Goal: Check status: Check status

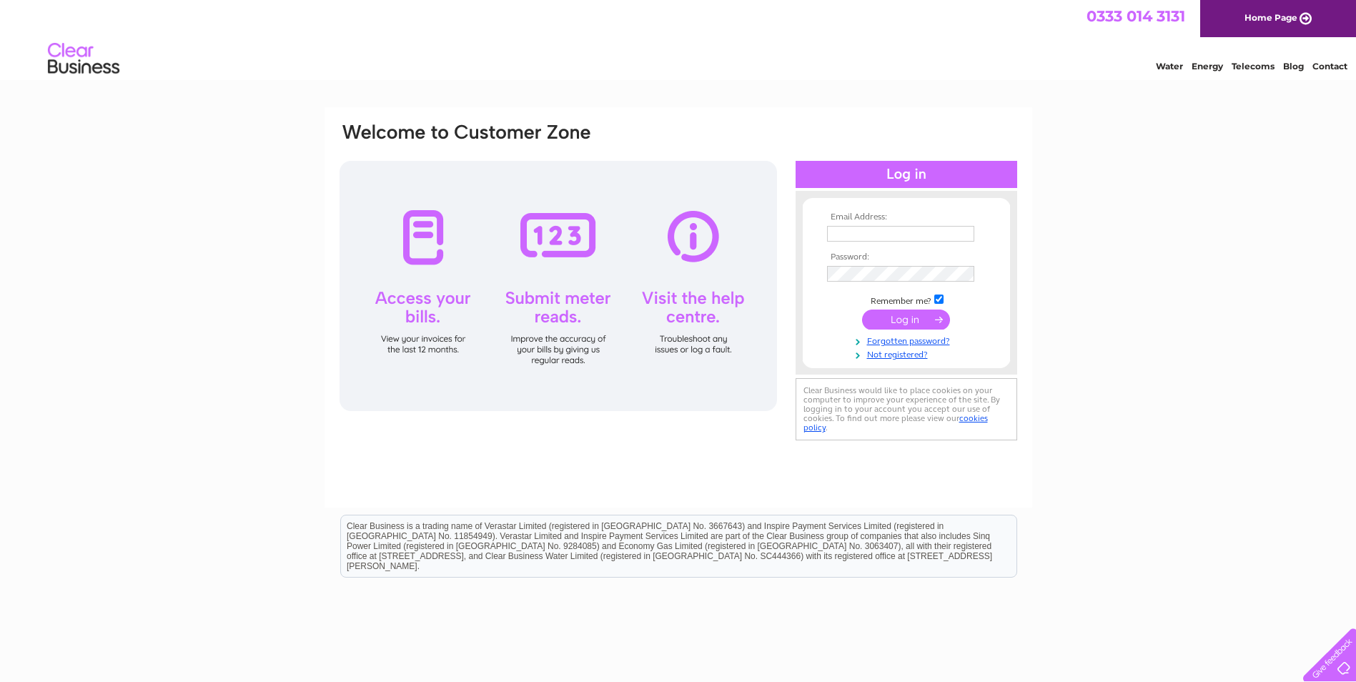
click at [859, 237] on input "text" at bounding box center [900, 234] width 147 height 16
type input "Accounts@sixbynico.co.uk"
click at [901, 318] on input "submit" at bounding box center [906, 321] width 88 height 20
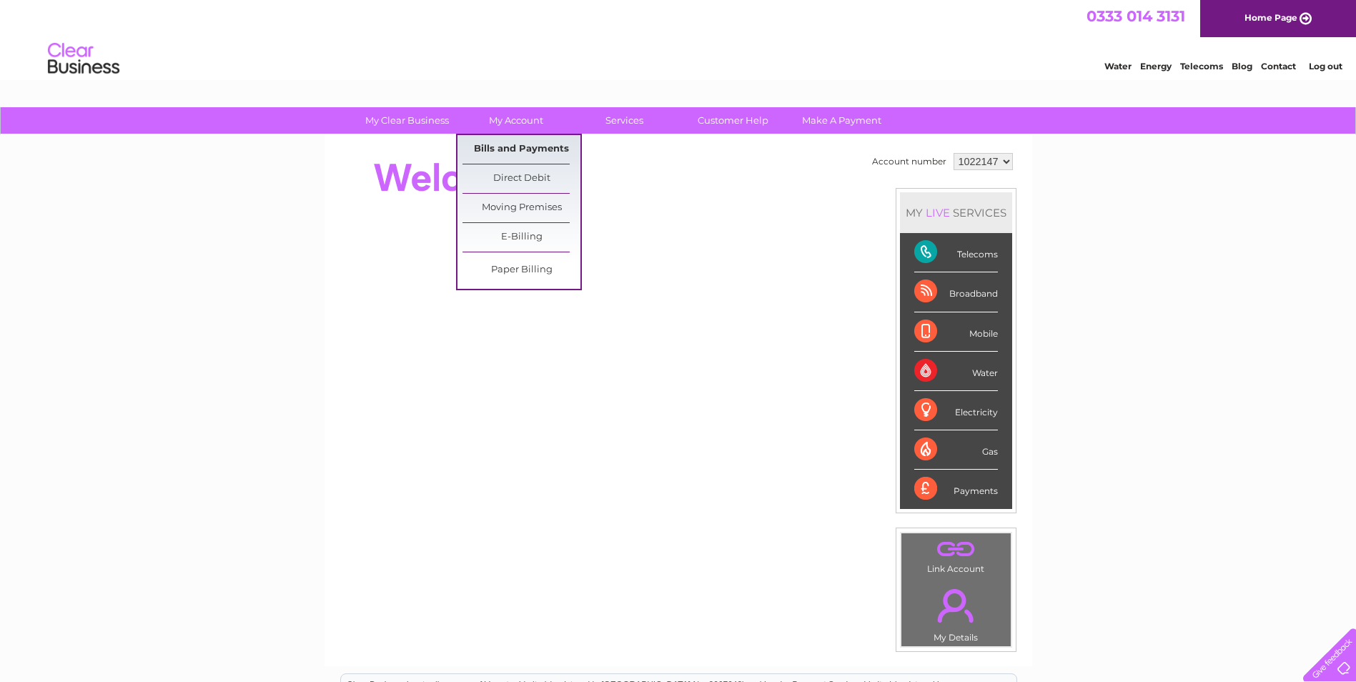
click at [523, 143] on link "Bills and Payments" at bounding box center [522, 149] width 118 height 29
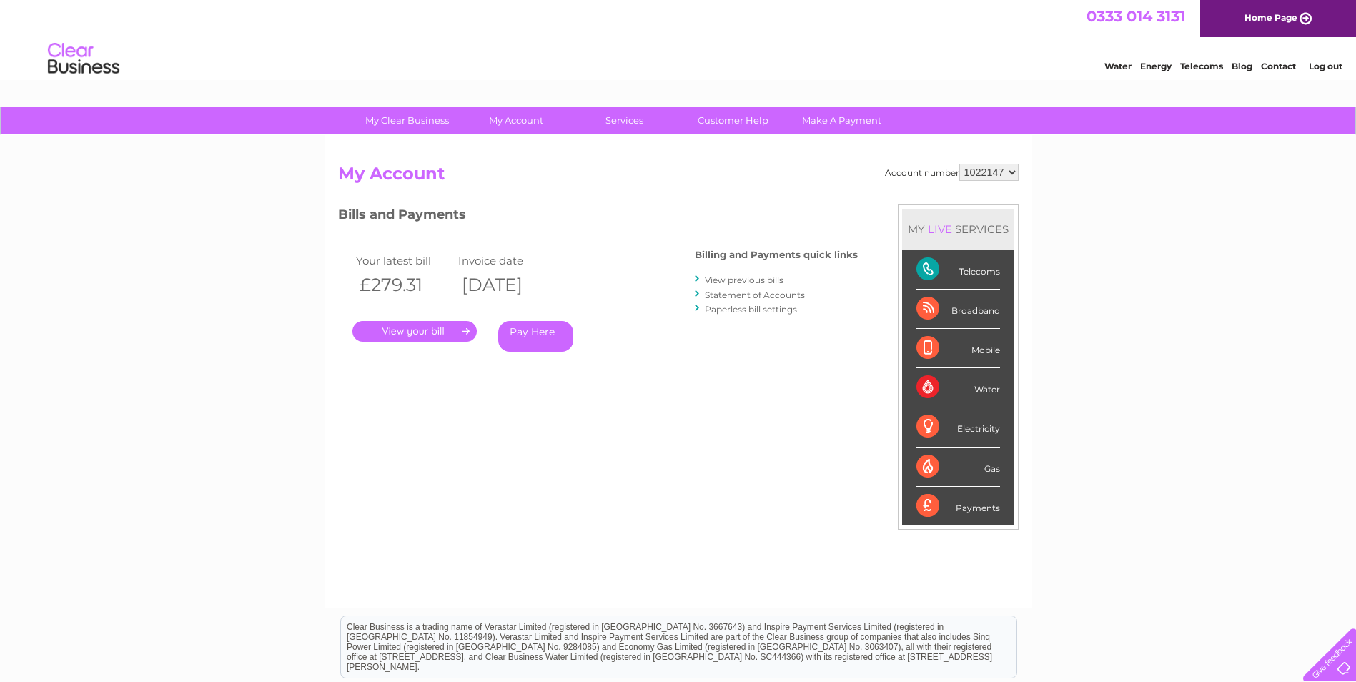
click at [1015, 167] on select "1022147 1148611" at bounding box center [989, 172] width 59 height 17
select select "1148611"
click at [960, 164] on select "1022147 1148611" at bounding box center [989, 172] width 59 height 17
click at [420, 330] on link "." at bounding box center [414, 331] width 124 height 21
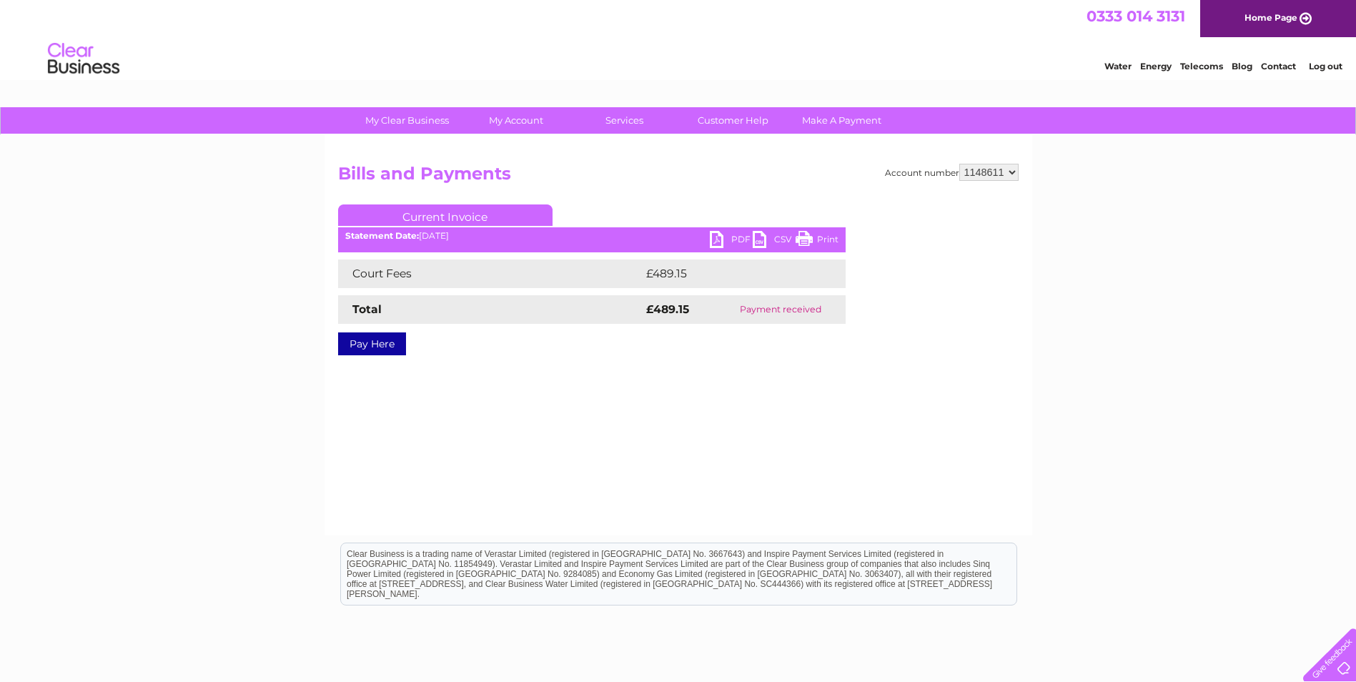
click at [1016, 175] on select "1022147 1148611" at bounding box center [989, 172] width 59 height 17
click at [526, 430] on div "Account number 1022147 1148611 Bills and Payments Current Invoice PDF CSV Print" at bounding box center [679, 335] width 708 height 400
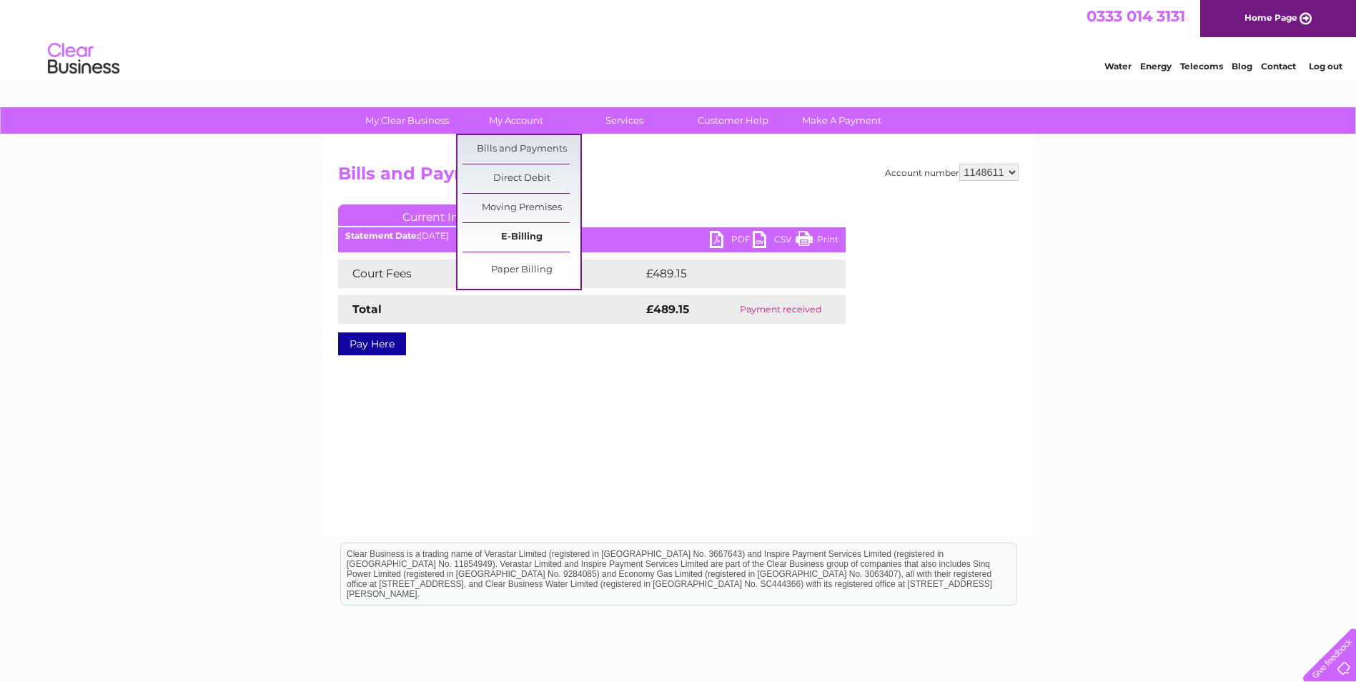
click at [536, 245] on link "E-Billing" at bounding box center [522, 237] width 118 height 29
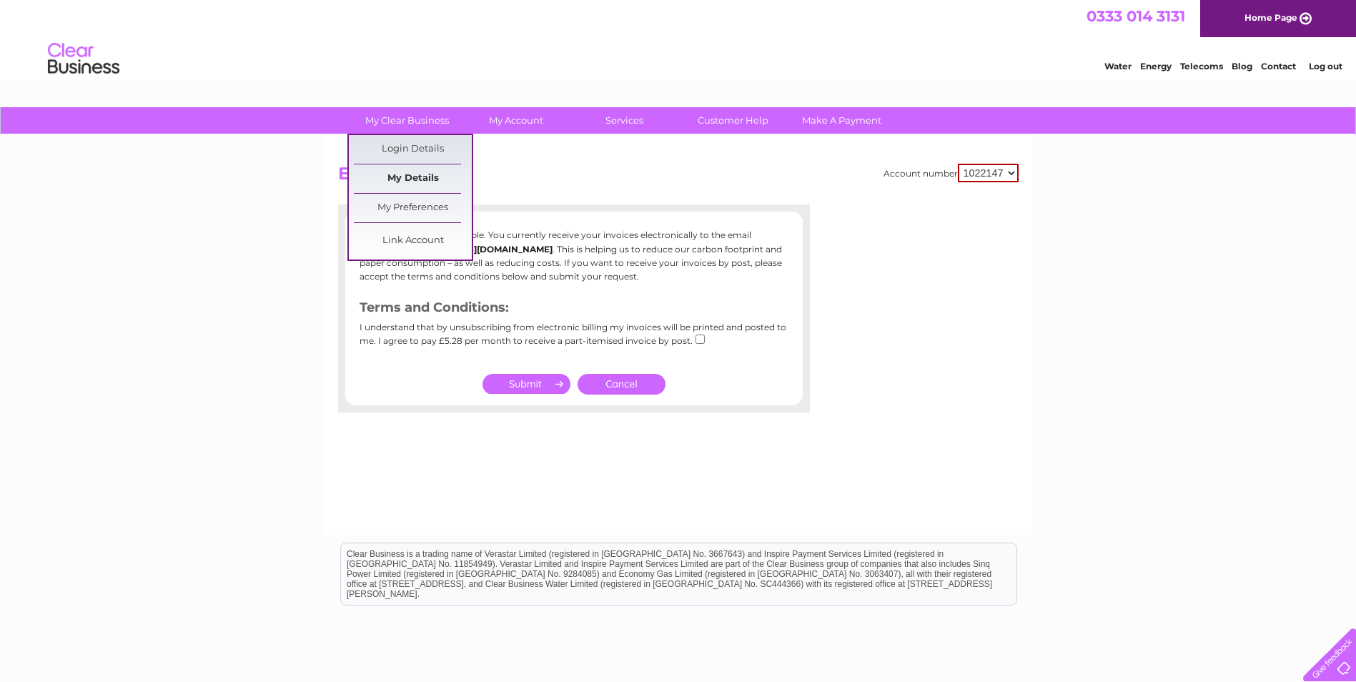
click at [415, 169] on link "My Details" at bounding box center [413, 178] width 118 height 29
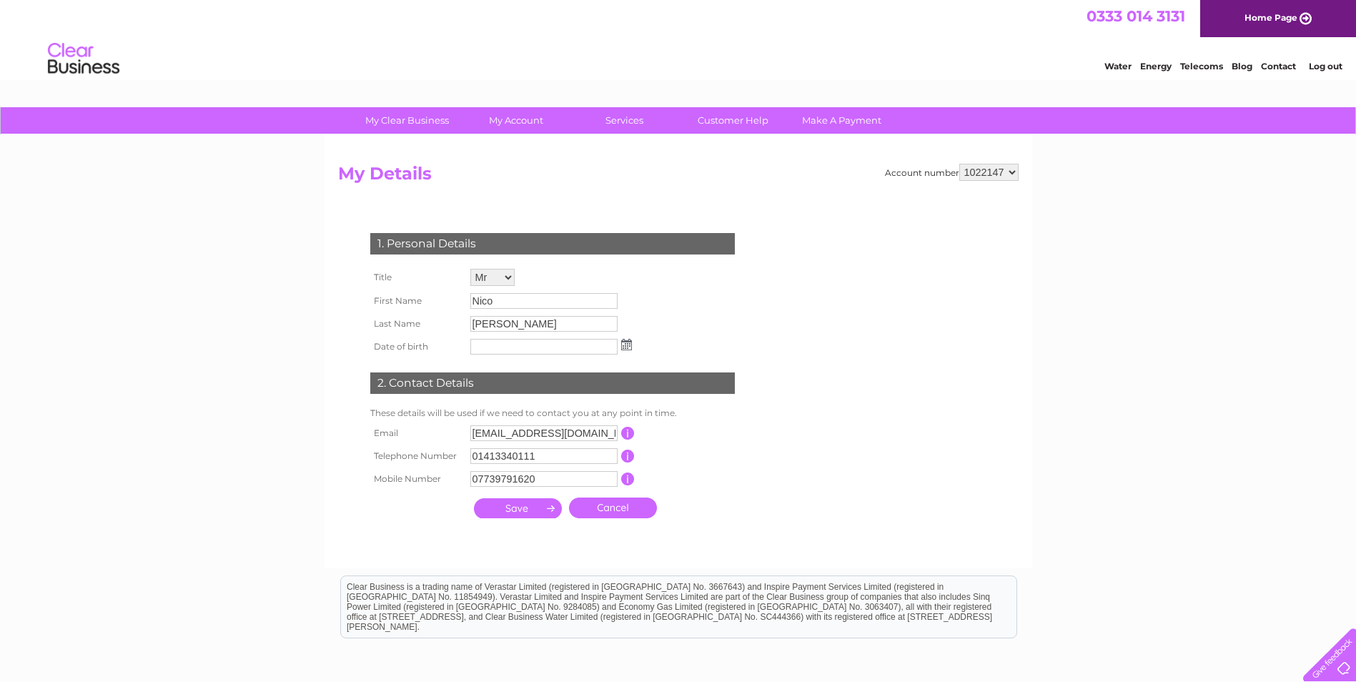
click at [1015, 171] on select "1022147 1148611" at bounding box center [989, 172] width 59 height 17
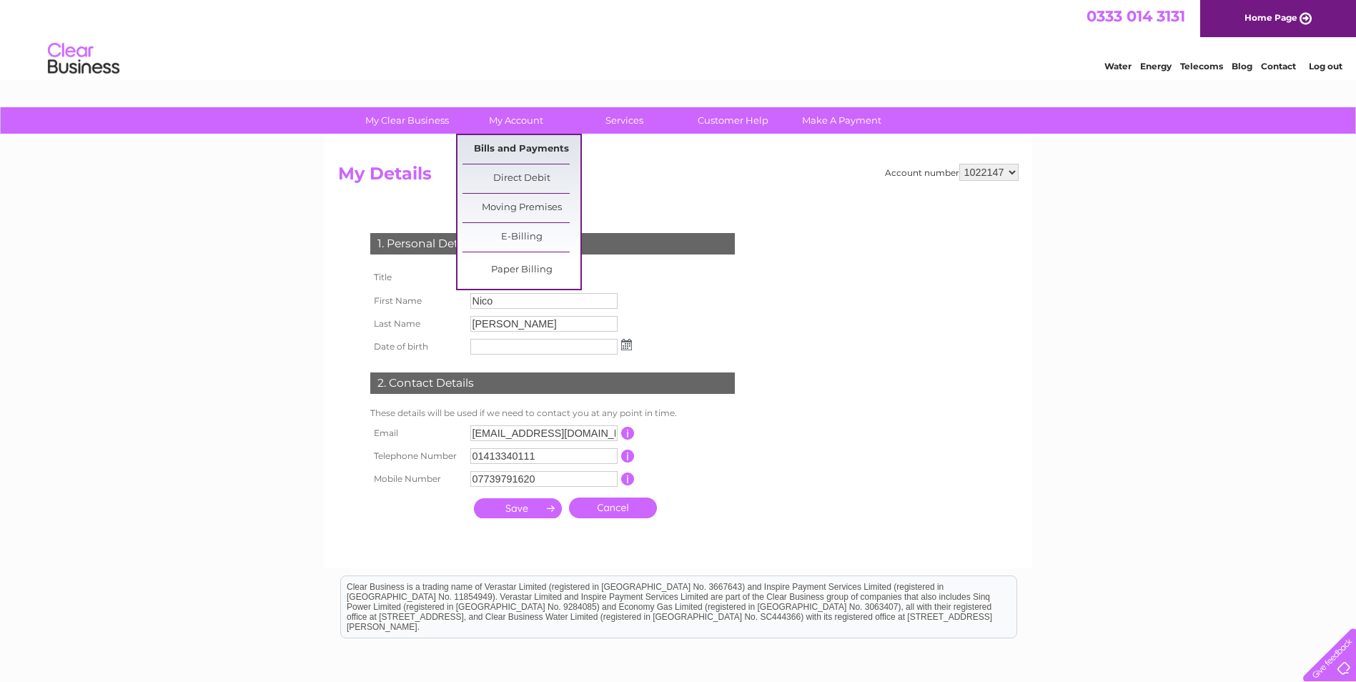
click at [524, 145] on link "Bills and Payments" at bounding box center [522, 149] width 118 height 29
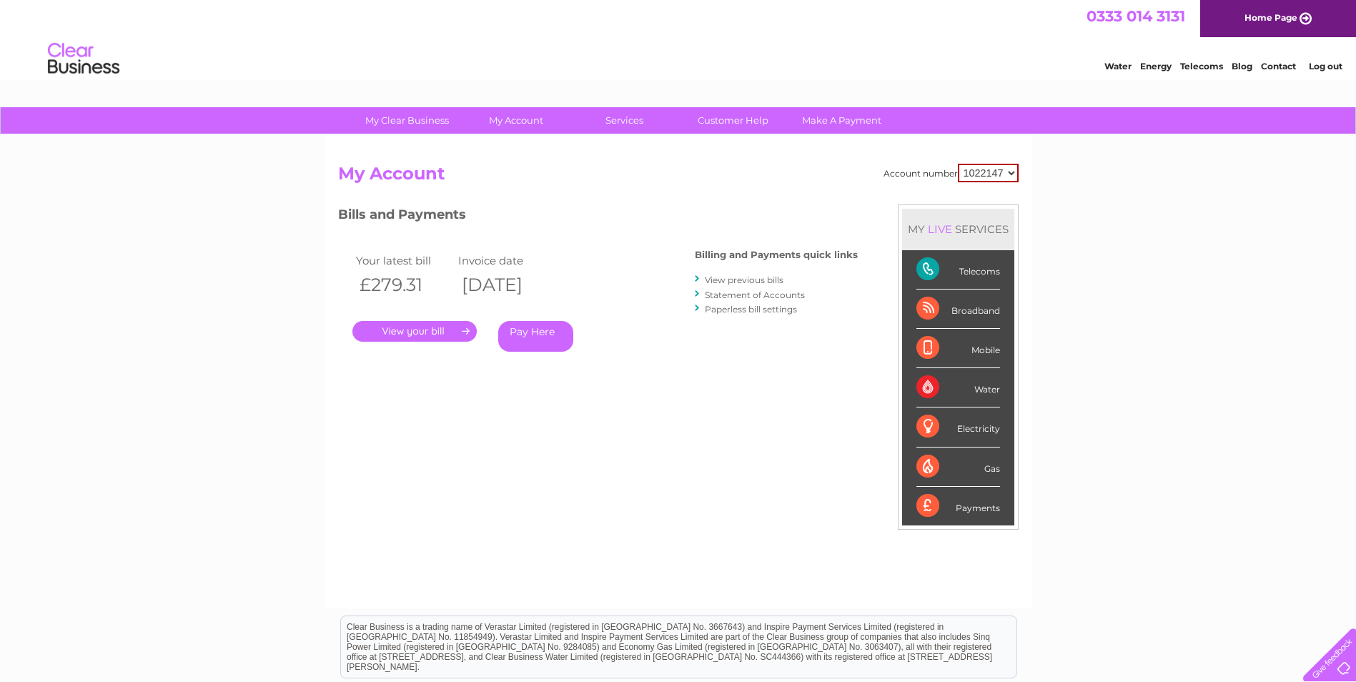
click at [1002, 174] on select "1022147 1148611" at bounding box center [988, 173] width 61 height 19
select select "1148611"
click at [958, 164] on select "1022147 1148611" at bounding box center [988, 173] width 61 height 19
click at [977, 272] on div "Telecoms" at bounding box center [959, 269] width 84 height 39
click at [746, 293] on link "Statement of Accounts" at bounding box center [755, 295] width 100 height 11
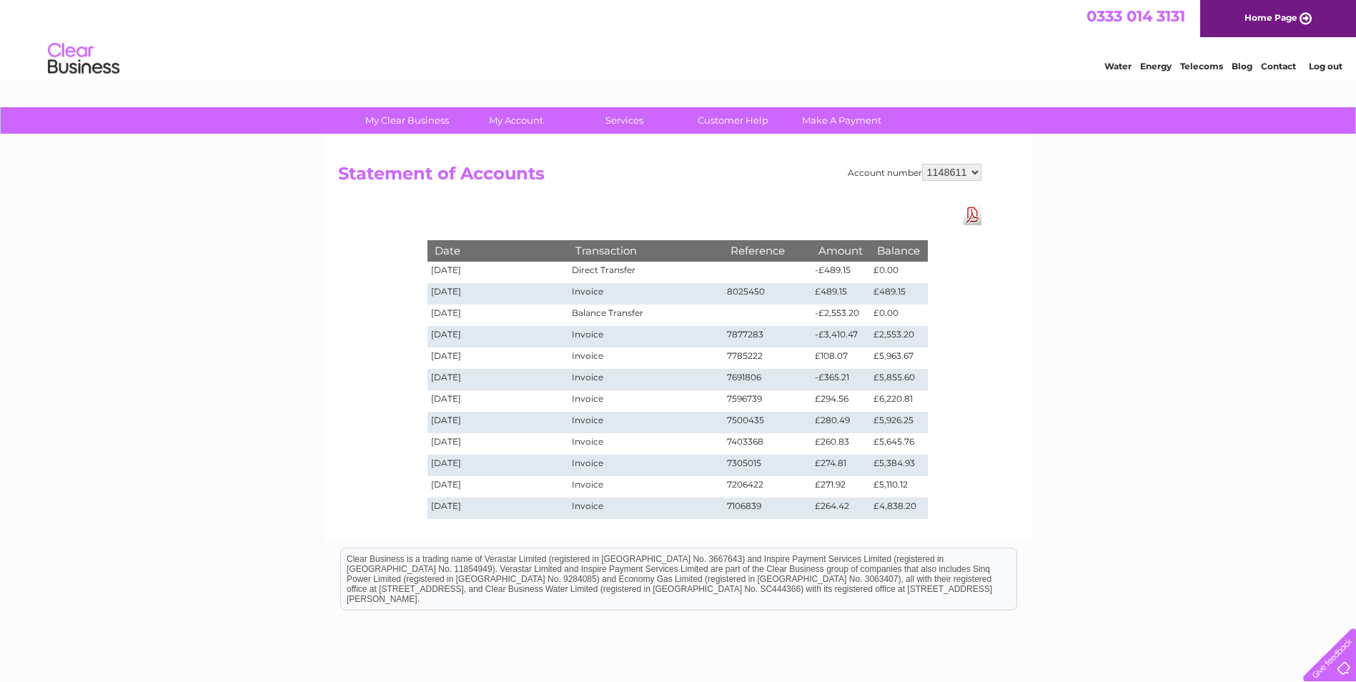
click at [977, 172] on select "1022147 1148611" at bounding box center [951, 172] width 59 height 17
select select "1022147"
click at [922, 164] on select "1022147 1148611" at bounding box center [951, 172] width 59 height 17
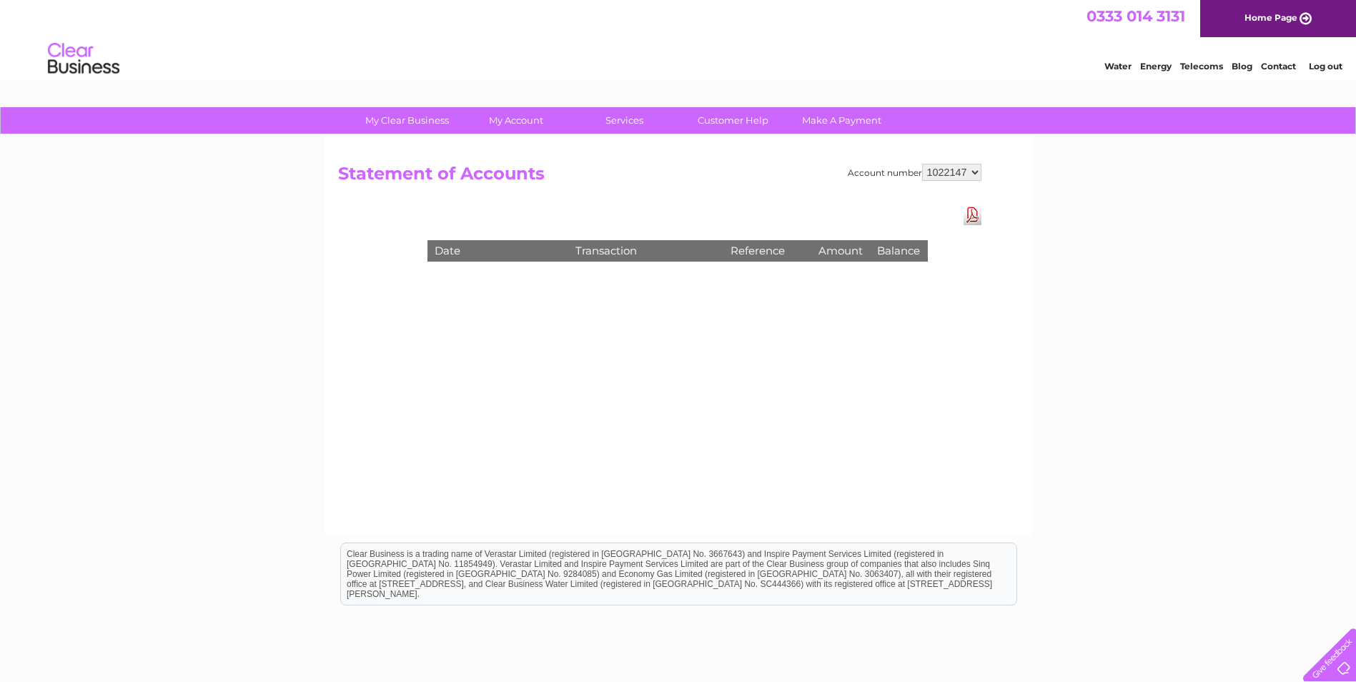
click at [696, 350] on div "Account number 1022147 1148611 Statement of Accounts Download Pdf Date Transact…" at bounding box center [679, 335] width 708 height 400
click at [974, 174] on select "1022147 1148611" at bounding box center [951, 172] width 59 height 17
select select "1148611"
click at [922, 164] on select "1022147 1148611" at bounding box center [951, 172] width 59 height 17
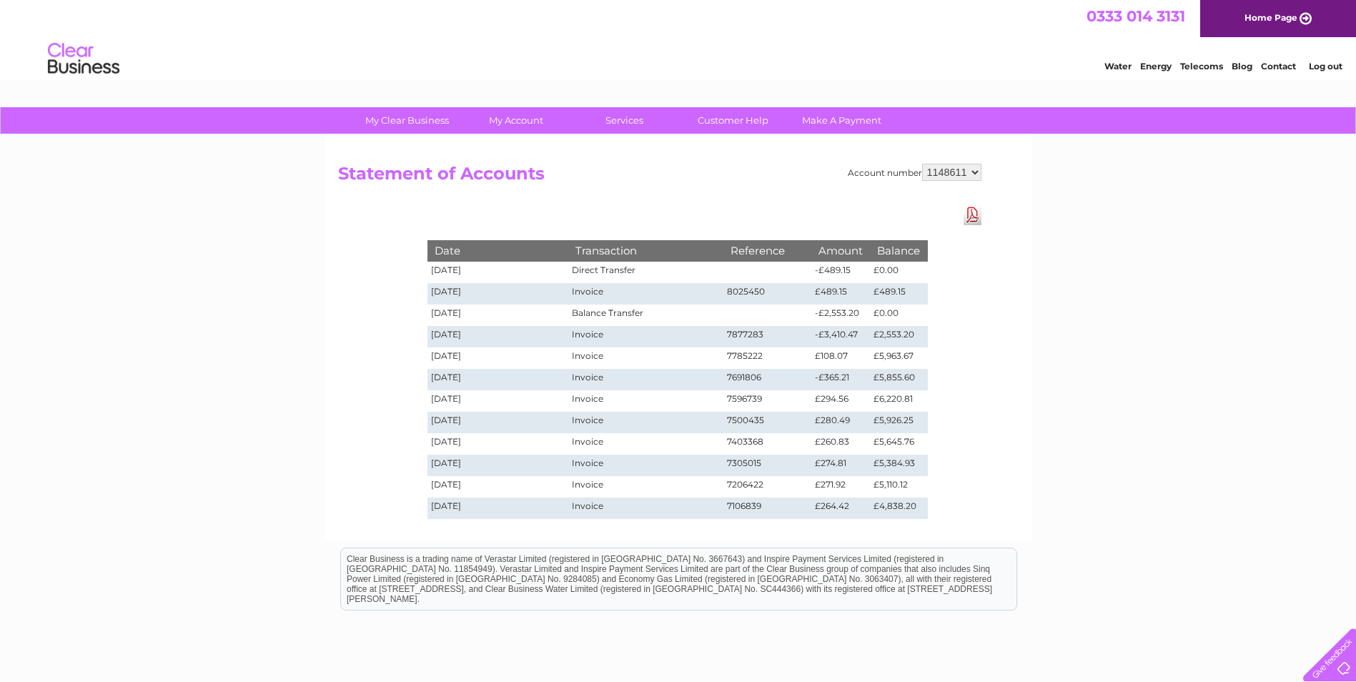
click at [1326, 63] on link "Log out" at bounding box center [1326, 66] width 34 height 11
